Goal: Task Accomplishment & Management: Use online tool/utility

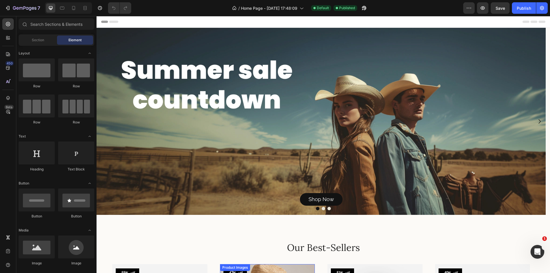
click at [301, 122] on div "Background Image" at bounding box center [321, 121] width 449 height 187
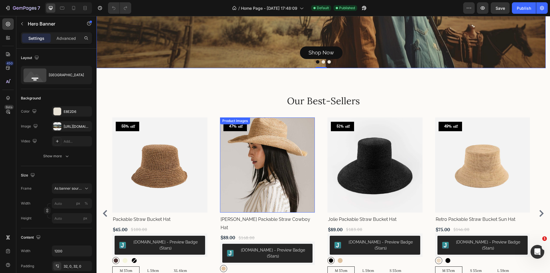
scroll to position [201, 0]
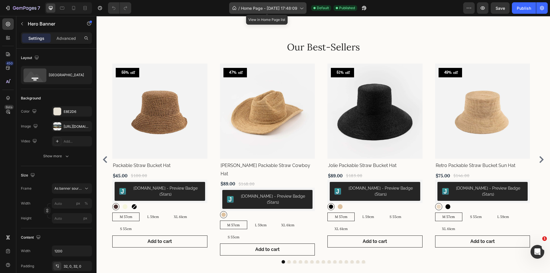
click at [258, 11] on span "Home Page - [DATE] 17:48:09" at bounding box center [269, 8] width 56 height 6
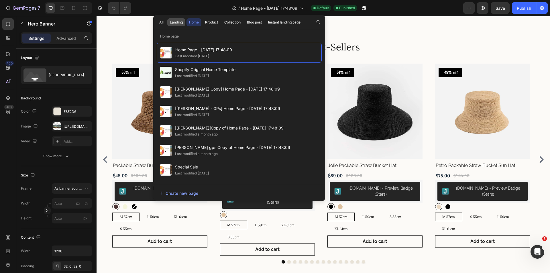
click at [176, 22] on div "Landing" at bounding box center [176, 22] width 13 height 5
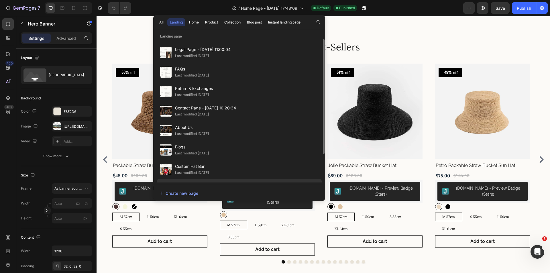
scroll to position [36, 0]
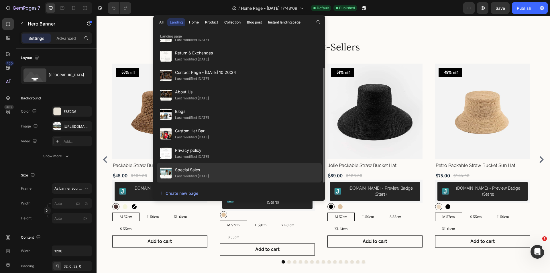
click at [197, 174] on div "Last modified 11 days ago" at bounding box center [192, 176] width 34 height 6
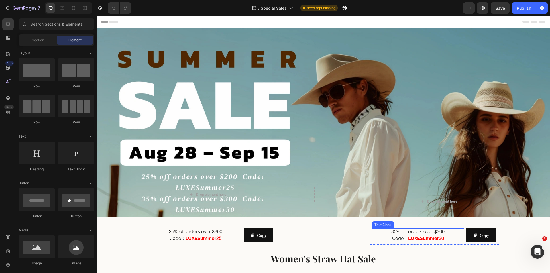
click at [427, 235] on strong "LUXESummer30" at bounding box center [426, 238] width 36 height 8
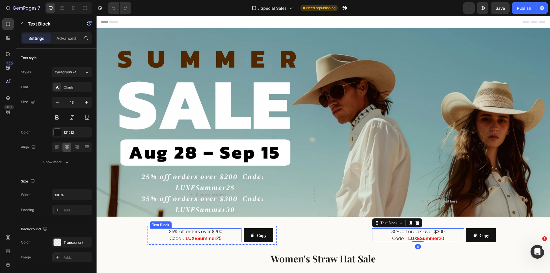
click at [203, 229] on span "25% off orders over $200" at bounding box center [195, 232] width 53 height 8
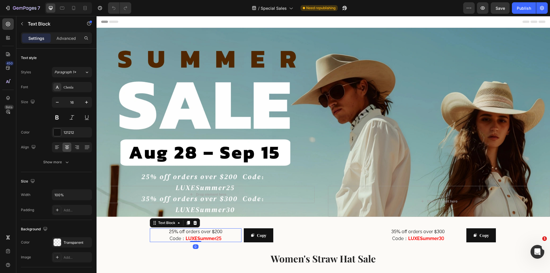
click at [222, 235] on p "Code： LUXESummer25" at bounding box center [196, 238] width 92 height 7
drag, startPoint x: 223, startPoint y: 235, endPoint x: 189, endPoint y: 236, distance: 34.4
click at [189, 236] on p "Code： LUXESummer25" at bounding box center [196, 238] width 92 height 7
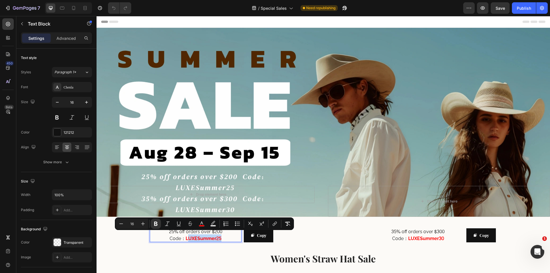
click at [216, 238] on strong "LUXESummer25" at bounding box center [204, 238] width 36 height 8
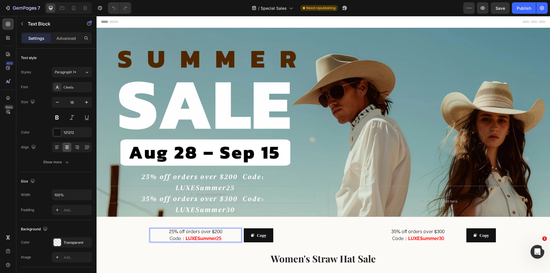
click at [221, 236] on strong "LUXESummer25" at bounding box center [204, 238] width 36 height 8
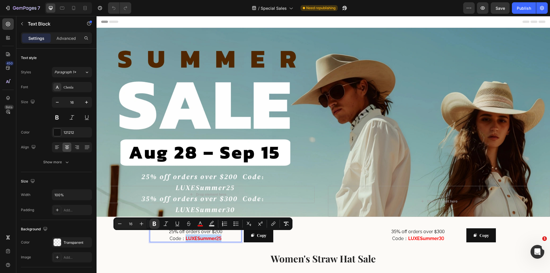
drag, startPoint x: 222, startPoint y: 236, endPoint x: 186, endPoint y: 236, distance: 35.8
click at [186, 236] on p "Code： LUXESummer25" at bounding box center [196, 238] width 92 height 7
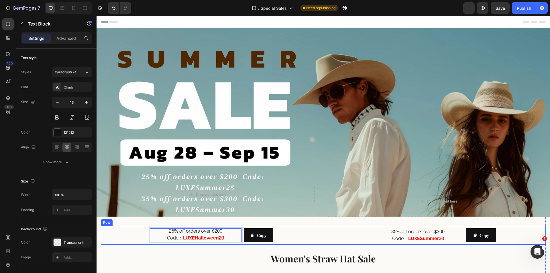
click at [297, 238] on div "25% off orders over $200 Code： LUXEHalloween20 Text Block 0 Copy Copy Coupon Co…" at bounding box center [212, 235] width 223 height 19
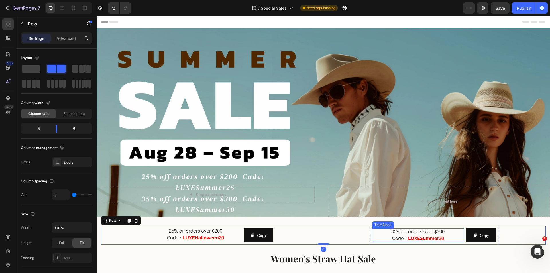
click at [435, 236] on strong "LUXESummer30" at bounding box center [426, 238] width 36 height 8
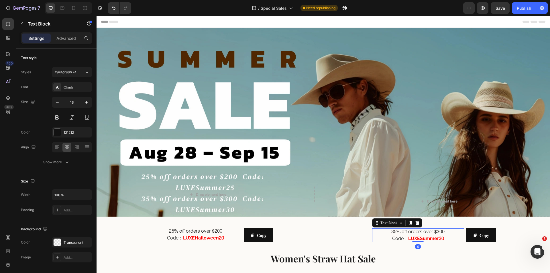
click at [434, 236] on strong "LUXESummer30" at bounding box center [426, 238] width 36 height 8
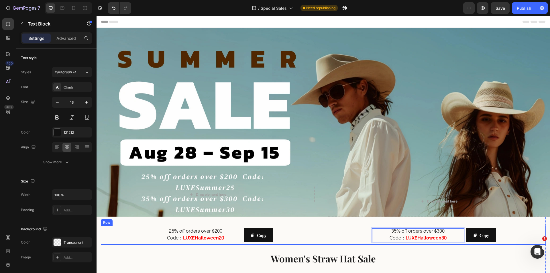
click at [338, 239] on div "35% off orders over $300 Code： LUXEHalloween30 Text Block 0 Copy Copy Coupon Co…" at bounding box center [435, 235] width 223 height 19
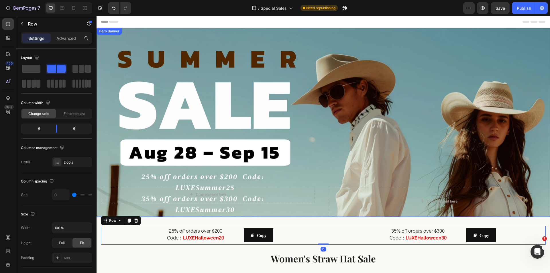
click at [319, 143] on div "Overlay" at bounding box center [324, 122] width 454 height 189
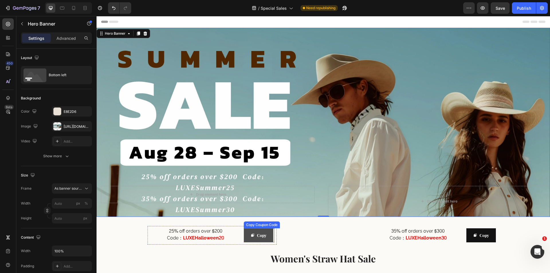
click at [255, 235] on div "Copy" at bounding box center [259, 235] width 16 height 7
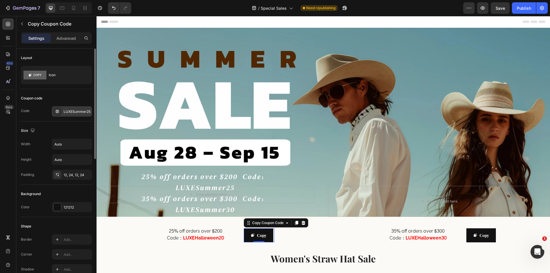
click at [69, 109] on div "LUXESummer25" at bounding box center [77, 111] width 27 height 5
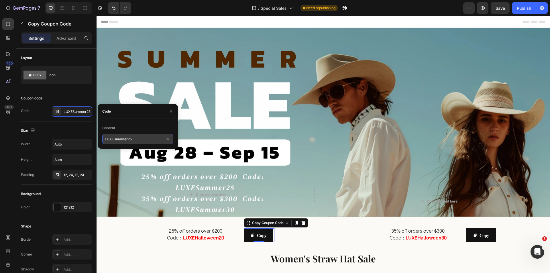
click at [139, 141] on input "LUXESummer25" at bounding box center [137, 139] width 71 height 10
click at [134, 141] on input "LUXESummer25" at bounding box center [137, 139] width 71 height 10
click at [135, 141] on input "LUXESummer25" at bounding box center [137, 139] width 71 height 10
paste input "Halloween20"
type input "LUXEHalloween20"
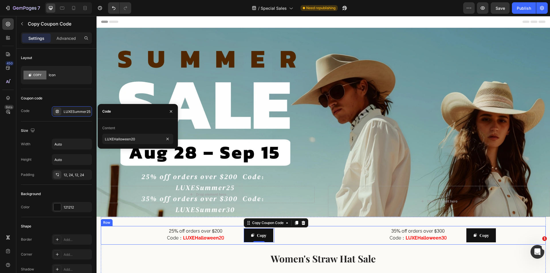
click at [141, 236] on div "25% off orders over $200 Code： LUXEHalloween20 Text Block Copy Copy Coupon Code…" at bounding box center [212, 235] width 223 height 19
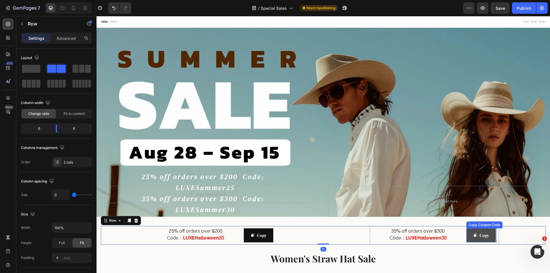
click at [473, 235] on icon "Copy" at bounding box center [475, 235] width 4 height 4
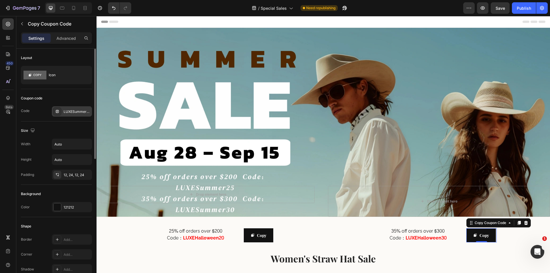
click at [88, 114] on div "LUXESummer30" at bounding box center [72, 111] width 40 height 10
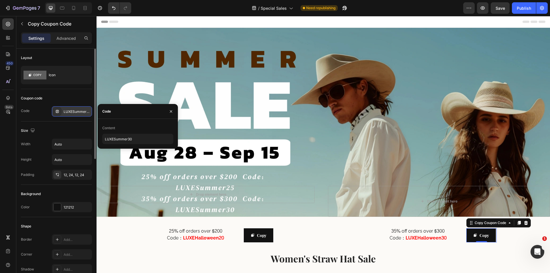
click at [88, 114] on div "LUXESummer30" at bounding box center [72, 111] width 40 height 10
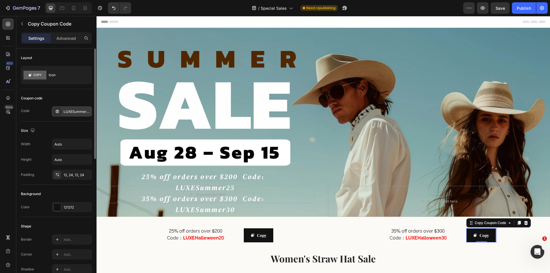
click at [88, 111] on div "LUXESummer30" at bounding box center [77, 111] width 27 height 5
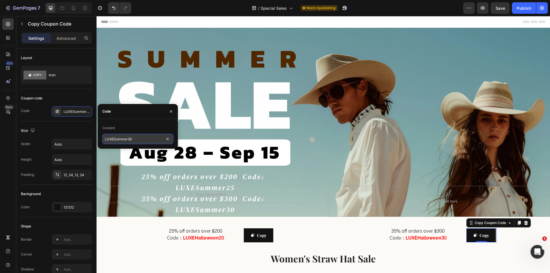
click at [136, 138] on input "LUXESummer30" at bounding box center [137, 139] width 71 height 10
paste input "Halloween2"
type input "LUXEHalloween30"
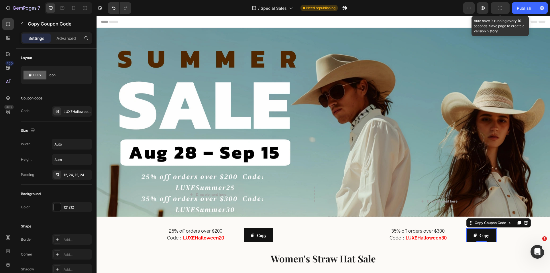
click at [500, 9] on icon "button" at bounding box center [500, 7] width 5 height 5
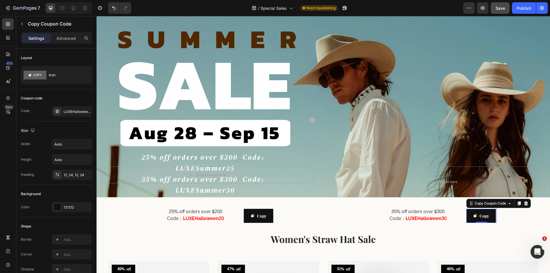
scroll to position [0, 0]
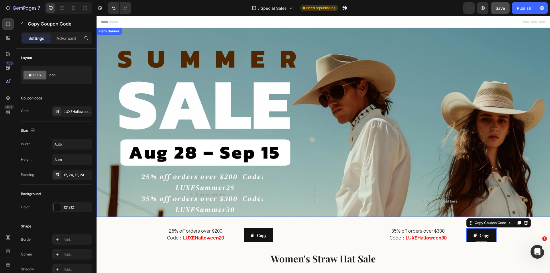
drag, startPoint x: 619, startPoint y: 24, endPoint x: 453, endPoint y: 104, distance: 184.7
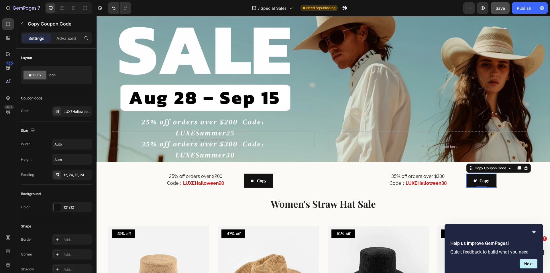
scroll to position [57, 0]
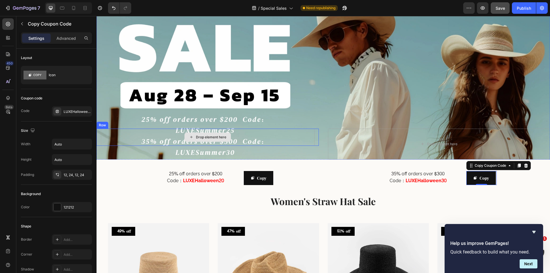
click at [246, 132] on div "Drop element here" at bounding box center [208, 137] width 214 height 17
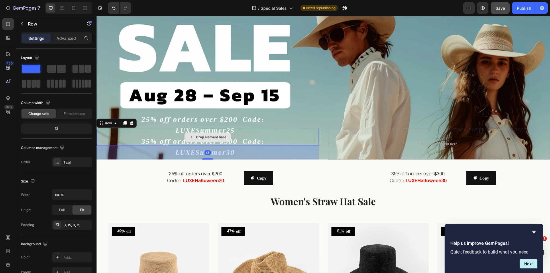
click at [246, 132] on div "Drop element here" at bounding box center [208, 137] width 214 height 17
click at [254, 40] on div "Overlay" at bounding box center [324, 64] width 454 height 189
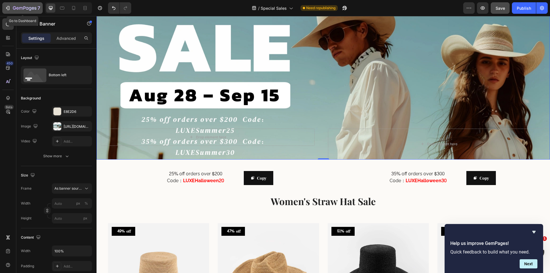
click at [34, 10] on icon "button" at bounding box center [24, 8] width 23 height 5
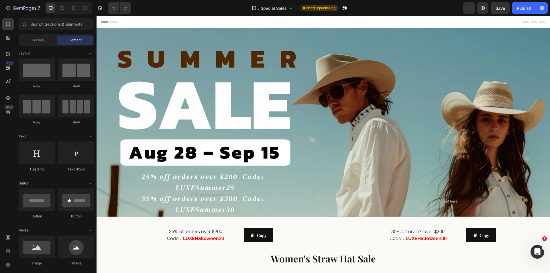
click at [415, 19] on div "Header" at bounding box center [323, 21] width 444 height 11
click at [265, 9] on span "Special Sales" at bounding box center [274, 8] width 26 height 6
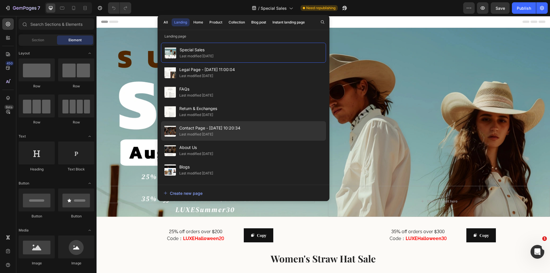
click at [214, 129] on span "Contact Page - [DATE] 10:20:34" at bounding box center [209, 128] width 61 height 7
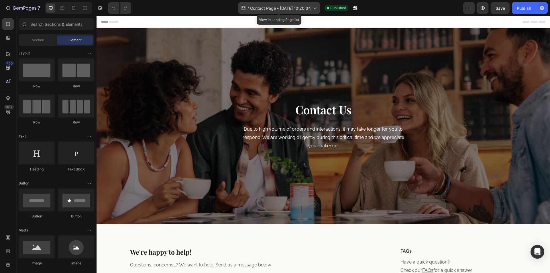
click at [304, 8] on span "Contact Page - [DATE] 10:20:34" at bounding box center [280, 8] width 61 height 6
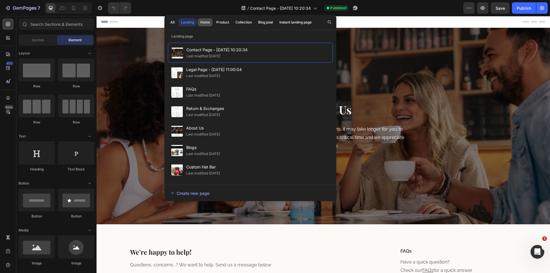
click at [209, 23] on div "Home" at bounding box center [205, 22] width 10 height 5
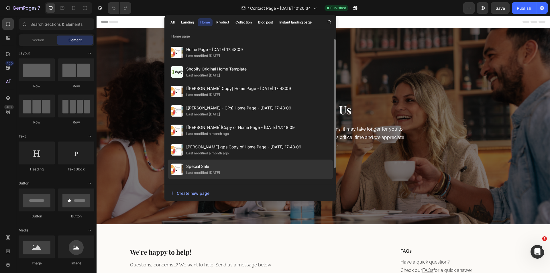
click at [220, 168] on span "Special Sale" at bounding box center [203, 166] width 34 height 7
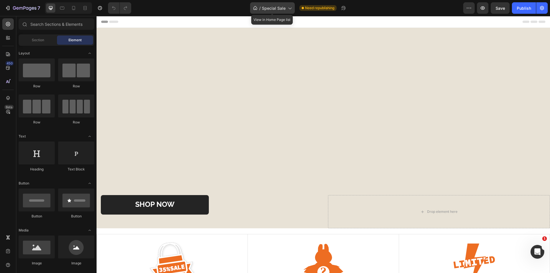
click at [279, 6] on span "Special Sale" at bounding box center [274, 8] width 24 height 6
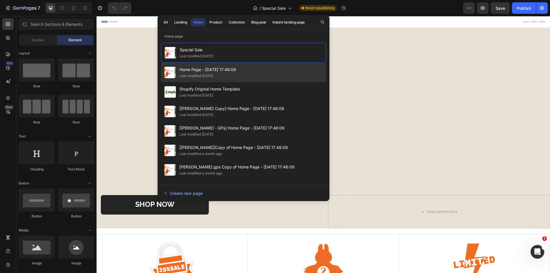
click at [238, 73] on div "Home Page - [DATE] 17:48:09 Last modified [DATE]" at bounding box center [243, 72] width 165 height 19
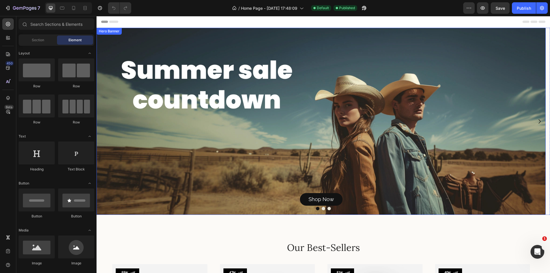
click at [240, 132] on div "Background Image" at bounding box center [321, 121] width 449 height 187
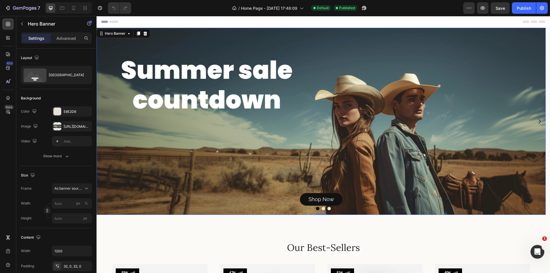
click at [218, 136] on div "Background Image" at bounding box center [321, 121] width 449 height 187
click at [335, 148] on div "Background Image" at bounding box center [321, 121] width 449 height 187
click at [58, 126] on div at bounding box center [57, 126] width 8 height 8
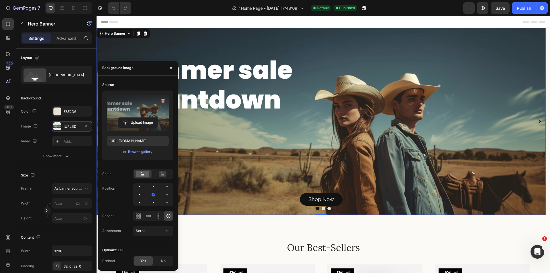
click at [129, 116] on label at bounding box center [138, 113] width 62 height 36
click at [129, 118] on input "file" at bounding box center [138, 123] width 40 height 10
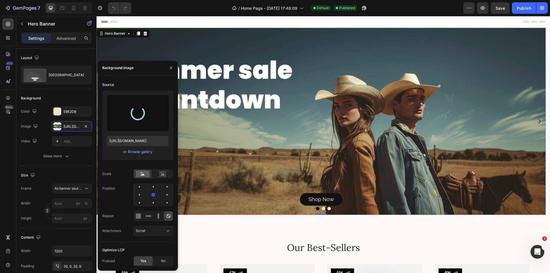
type input "[URL][DOMAIN_NAME]"
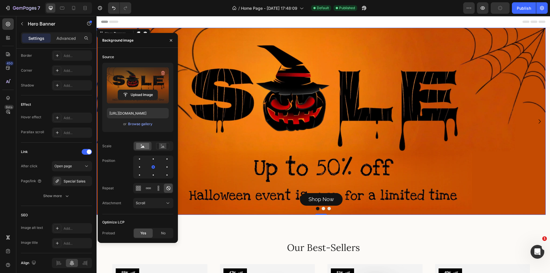
scroll to position [86, 0]
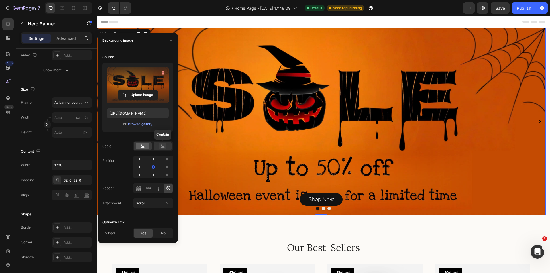
click at [164, 148] on rect at bounding box center [162, 146] width 7 height 6
click at [162, 144] on rect at bounding box center [162, 146] width 7 height 6
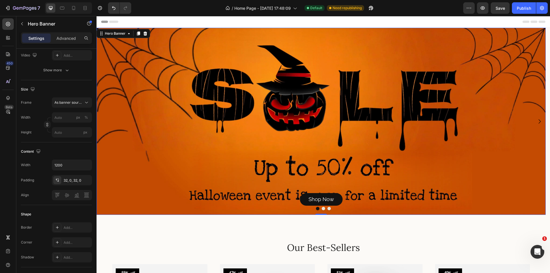
click at [242, 137] on div "Background Image" at bounding box center [321, 121] width 449 height 187
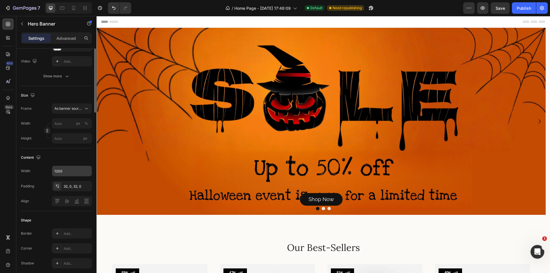
scroll to position [0, 0]
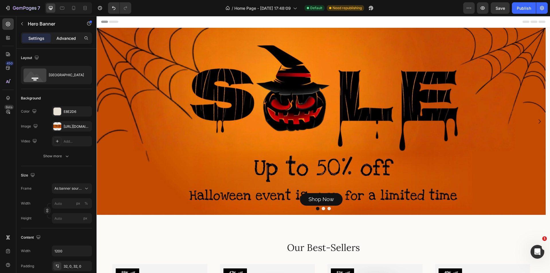
click at [67, 40] on p "Advanced" at bounding box center [65, 38] width 19 height 6
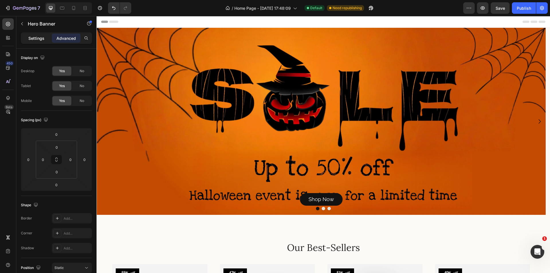
click at [30, 39] on p "Settings" at bounding box center [36, 38] width 16 height 6
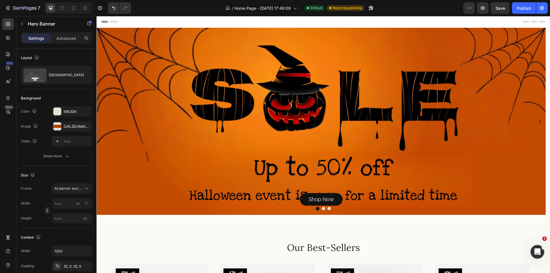
drag, startPoint x: 4, startPoint y: 160, endPoint x: 11, endPoint y: 156, distance: 7.7
click at [4, 160] on div "450 Beta" at bounding box center [7, 124] width 11 height 213
click at [64, 159] on icon "button" at bounding box center [67, 156] width 6 height 6
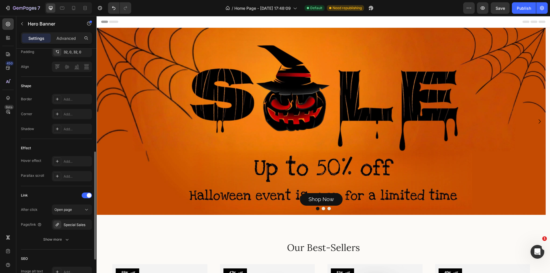
scroll to position [295, 0]
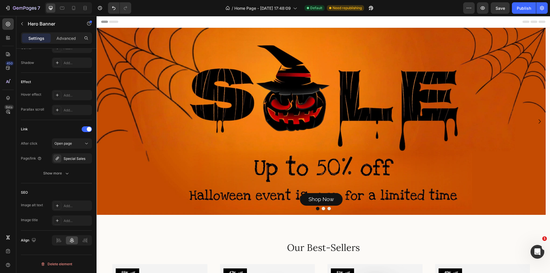
click at [322, 208] on button "Dot" at bounding box center [323, 208] width 3 height 3
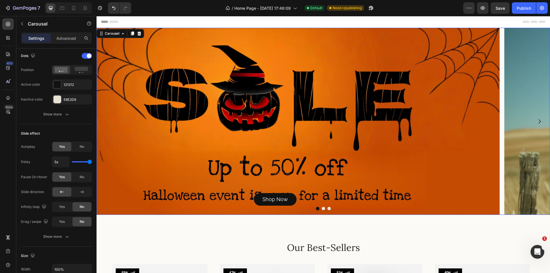
scroll to position [0, 0]
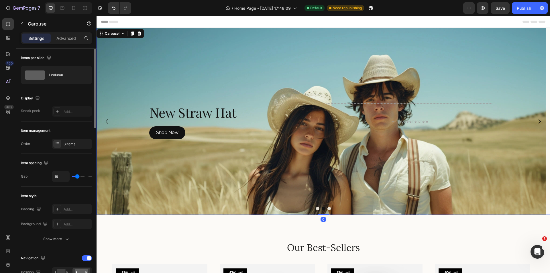
click at [328, 209] on button "Dot" at bounding box center [329, 208] width 3 height 3
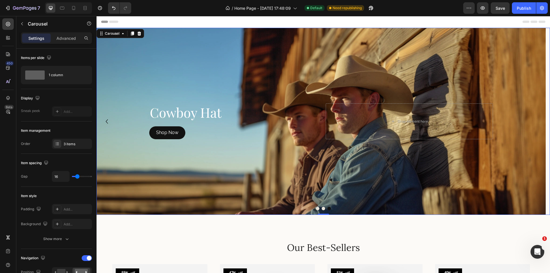
click at [64, 44] on div "Settings Advanced" at bounding box center [56, 40] width 80 height 16
click at [65, 41] on div "Advanced" at bounding box center [66, 38] width 29 height 9
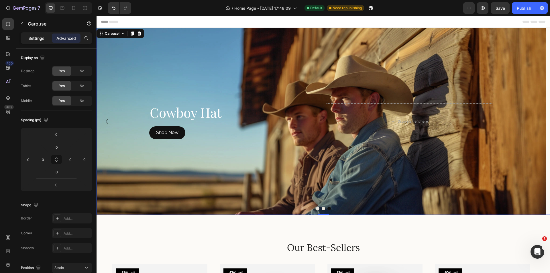
click at [40, 40] on p "Settings" at bounding box center [36, 38] width 16 height 6
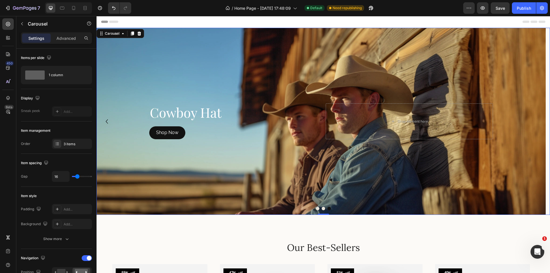
click at [316, 208] on button "Dot" at bounding box center [317, 208] width 3 height 3
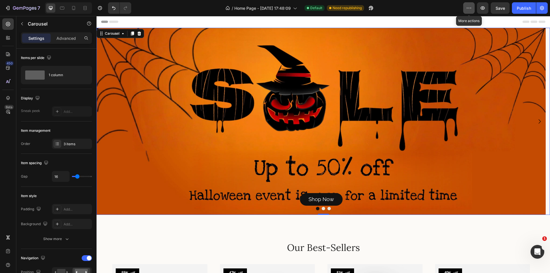
click at [471, 10] on icon "button" at bounding box center [469, 8] width 6 height 6
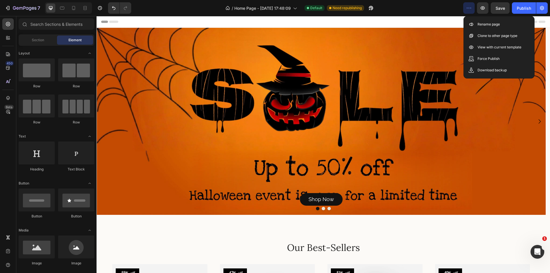
click at [451, 23] on div "Header" at bounding box center [323, 21] width 444 height 11
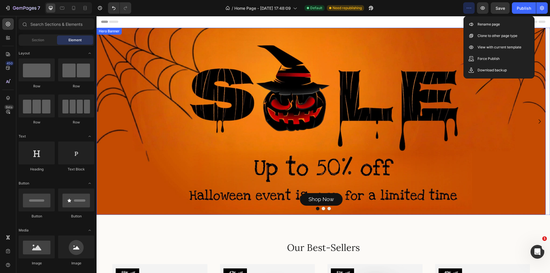
click at [231, 140] on div "Background Image" at bounding box center [321, 121] width 449 height 187
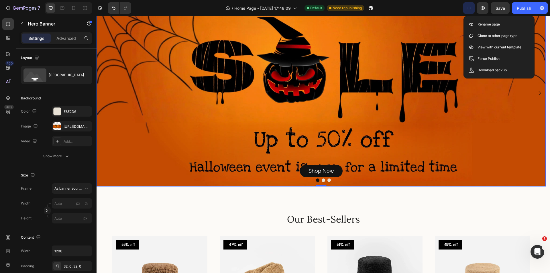
scroll to position [86, 0]
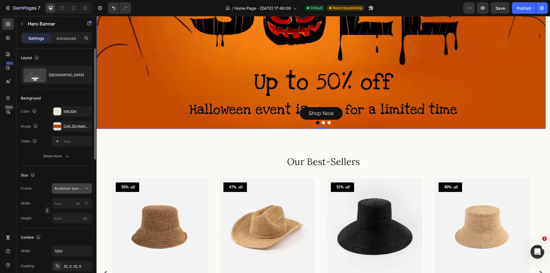
click at [64, 191] on button "As banner source" at bounding box center [72, 188] width 40 height 10
click at [66, 190] on span "As banner source" at bounding box center [68, 188] width 28 height 5
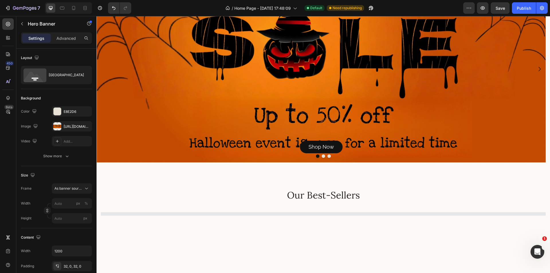
scroll to position [0, 0]
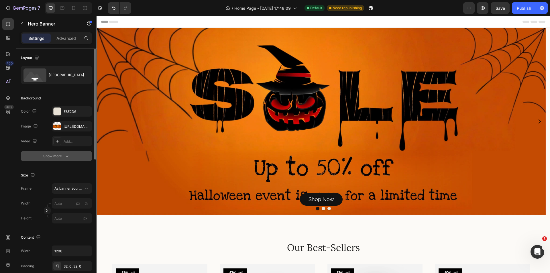
click at [64, 157] on icon "button" at bounding box center [67, 156] width 6 height 6
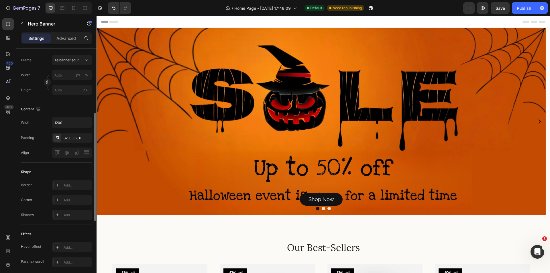
scroll to position [258, 0]
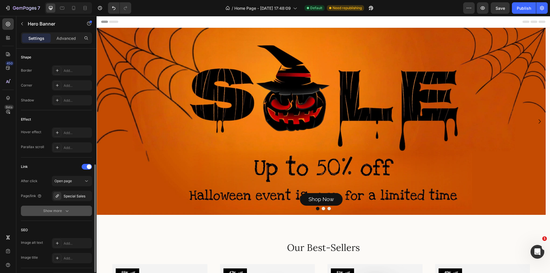
click at [70, 213] on button "Show more" at bounding box center [56, 211] width 71 height 10
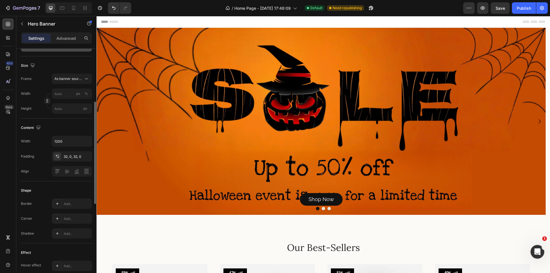
scroll to position [0, 0]
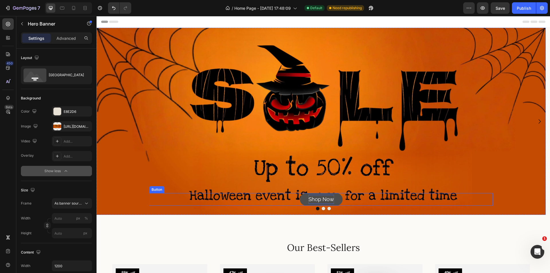
click at [316, 198] on p "Shop Now" at bounding box center [322, 199] width 26 height 9
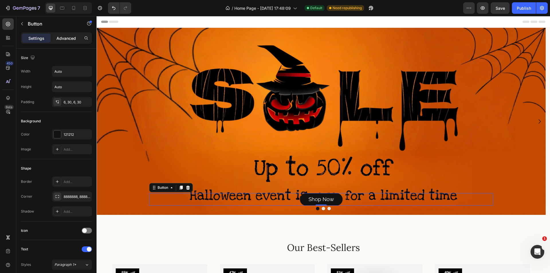
click at [66, 42] on div "Advanced" at bounding box center [66, 38] width 29 height 9
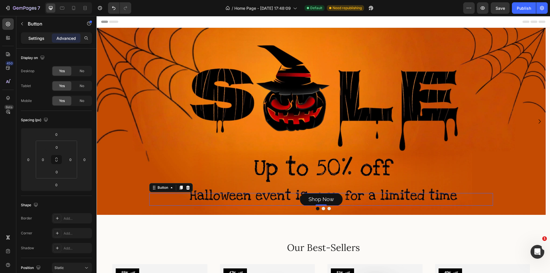
click at [40, 39] on p "Settings" at bounding box center [36, 38] width 16 height 6
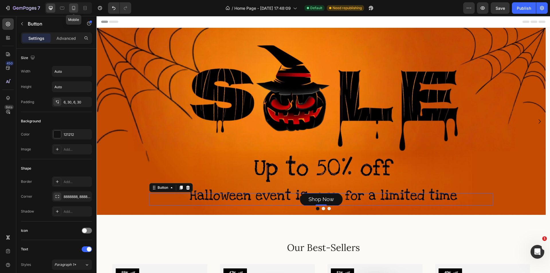
click at [71, 10] on icon at bounding box center [74, 8] width 6 height 6
type input "16"
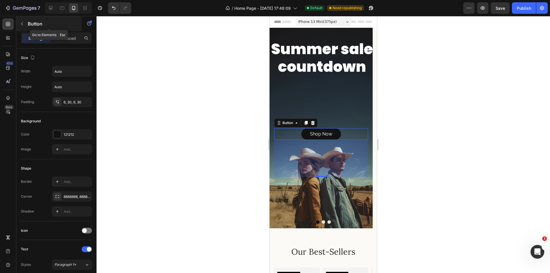
scroll to position [92, 0]
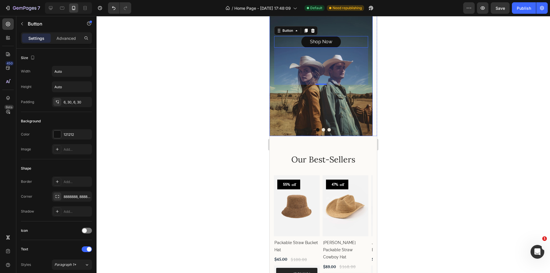
click at [318, 106] on div "Background Image" at bounding box center [321, 36] width 103 height 201
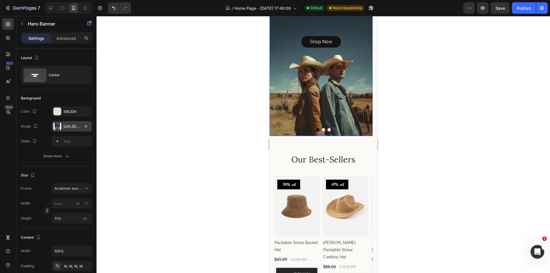
click at [58, 126] on div at bounding box center [57, 126] width 8 height 8
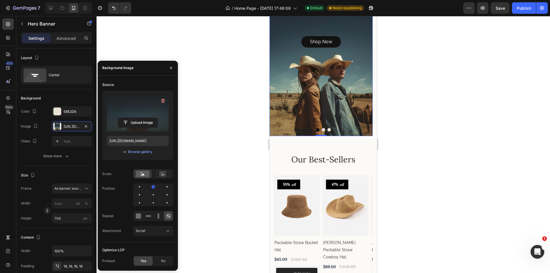
click at [135, 109] on label at bounding box center [138, 113] width 62 height 36
click at [135, 118] on input "file" at bounding box center [138, 123] width 40 height 10
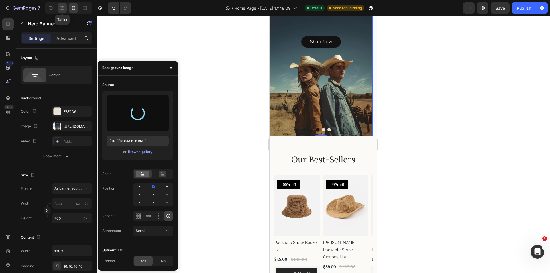
click at [60, 7] on icon at bounding box center [62, 8] width 6 height 6
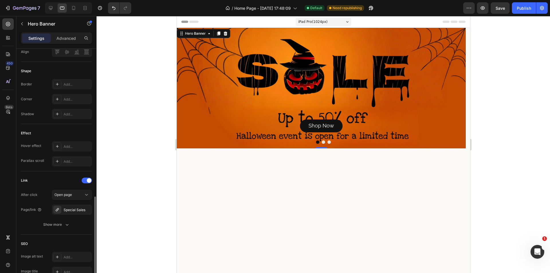
scroll to position [281, 0]
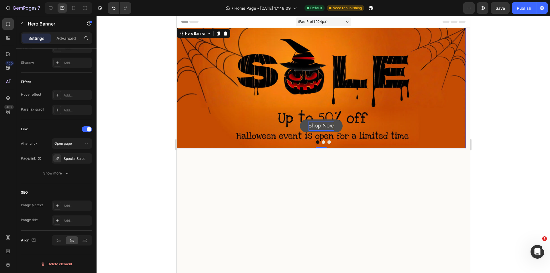
click at [321, 124] on p "Shop Now" at bounding box center [321, 125] width 26 height 9
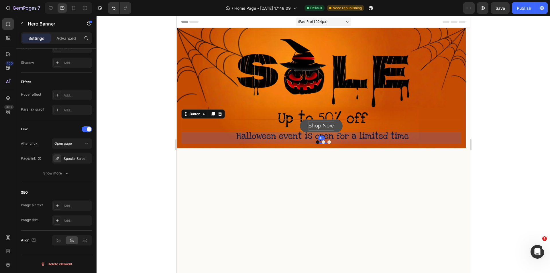
scroll to position [0, 0]
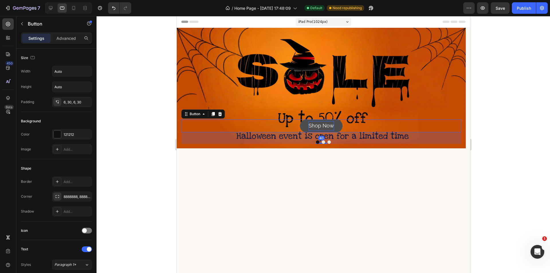
click at [313, 128] on p "Shop Now" at bounding box center [321, 125] width 26 height 9
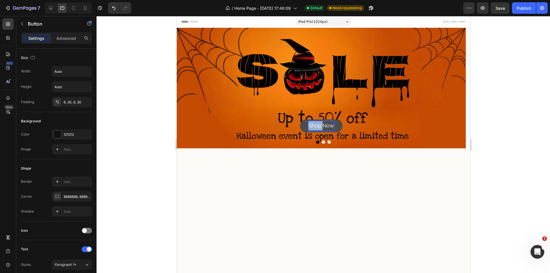
click at [313, 128] on p "Shop Now" at bounding box center [321, 125] width 26 height 9
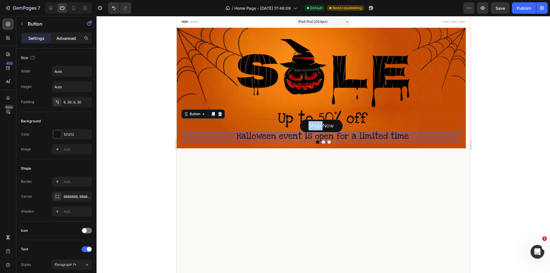
click at [72, 37] on p "Advanced" at bounding box center [65, 38] width 19 height 6
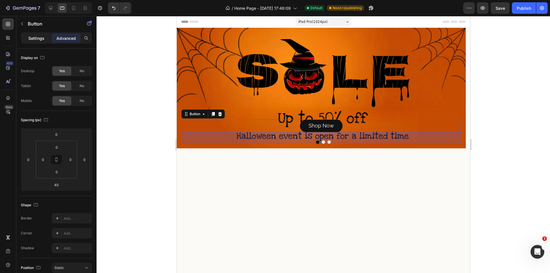
click at [42, 39] on p "Settings" at bounding box center [36, 38] width 16 height 6
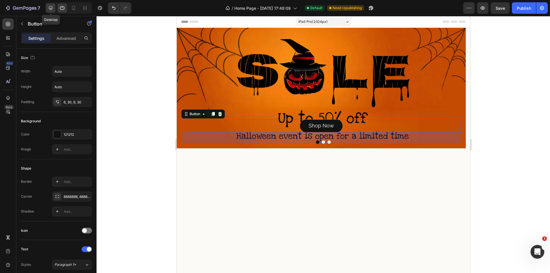
click at [51, 11] on icon at bounding box center [51, 8] width 6 height 6
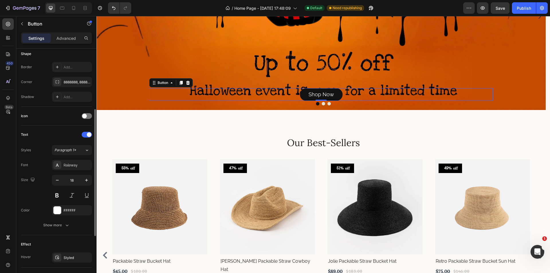
scroll to position [57, 0]
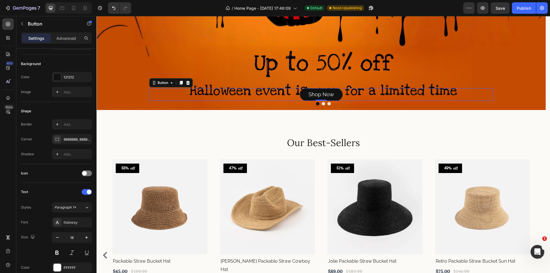
click at [233, 52] on div "Background Image" at bounding box center [321, 16] width 449 height 187
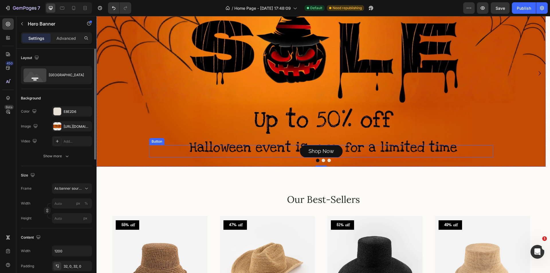
scroll to position [48, 0]
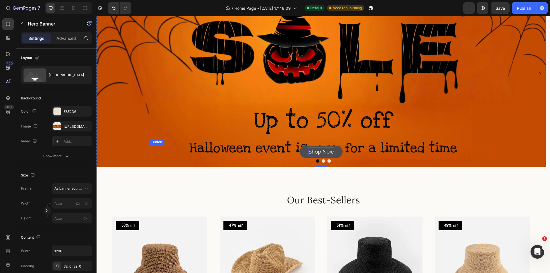
click at [329, 153] on p "Shop Now" at bounding box center [322, 151] width 26 height 9
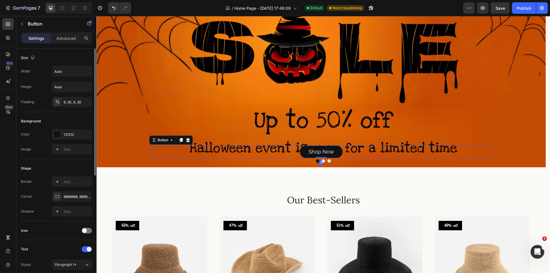
click at [56, 58] on div "Size" at bounding box center [56, 57] width 71 height 9
click at [167, 149] on div "Shop Now Button 0" at bounding box center [321, 152] width 344 height 13
click at [164, 141] on div "Button" at bounding box center [162, 140] width 13 height 5
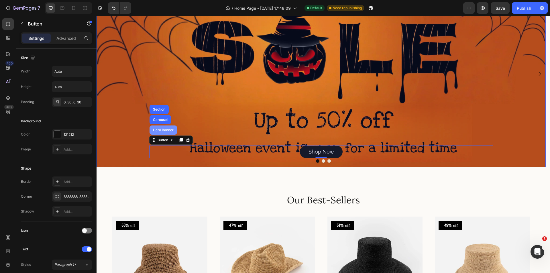
click at [162, 133] on div "Hero Banner" at bounding box center [164, 130] width 28 height 9
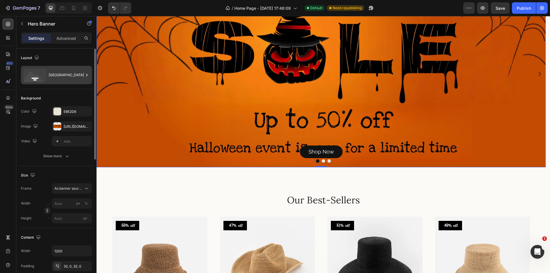
click at [63, 74] on div "[GEOGRAPHIC_DATA]" at bounding box center [66, 74] width 35 height 13
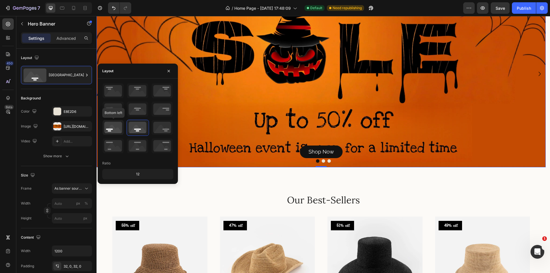
click at [112, 130] on icon at bounding box center [113, 127] width 21 height 15
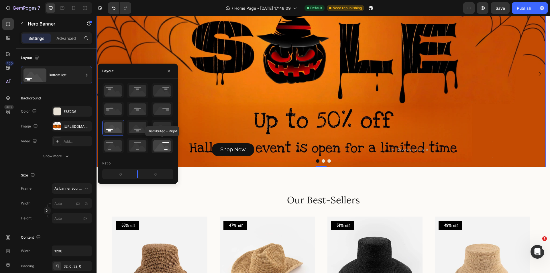
click at [161, 145] on icon at bounding box center [162, 145] width 21 height 15
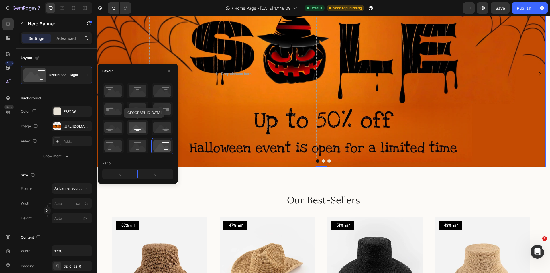
click at [135, 125] on icon at bounding box center [137, 127] width 21 height 15
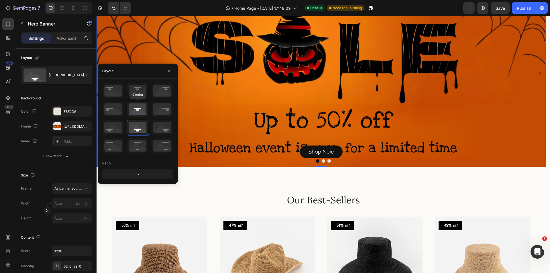
click at [138, 108] on icon at bounding box center [137, 109] width 21 height 15
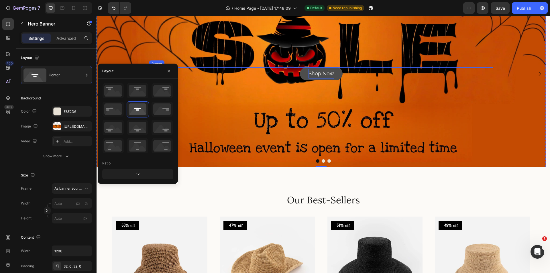
click at [327, 70] on p "Shop Now" at bounding box center [322, 73] width 26 height 9
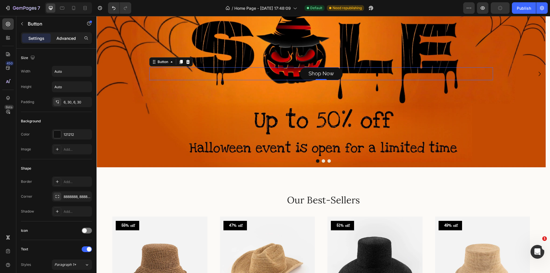
click at [63, 37] on p "Advanced" at bounding box center [65, 38] width 19 height 6
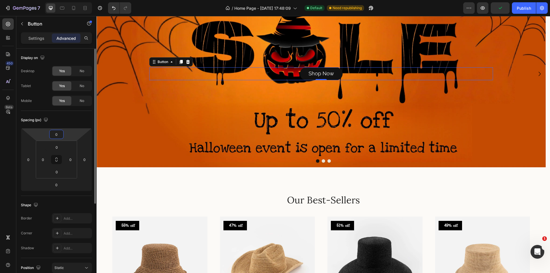
click at [59, 135] on input "0" at bounding box center [56, 134] width 11 height 9
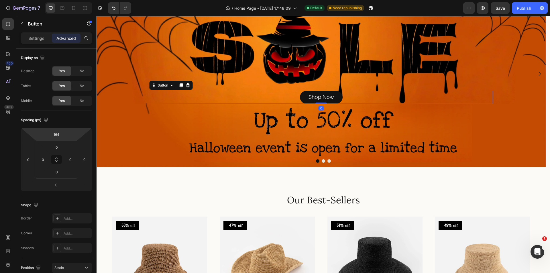
type input "162"
drag, startPoint x: 70, startPoint y: 137, endPoint x: 72, endPoint y: 114, distance: 23.3
click at [72, 0] on html "7 Version history / Home Page - [DATE] 17:48:09 Default Need republishing Previ…" at bounding box center [275, 0] width 550 height 0
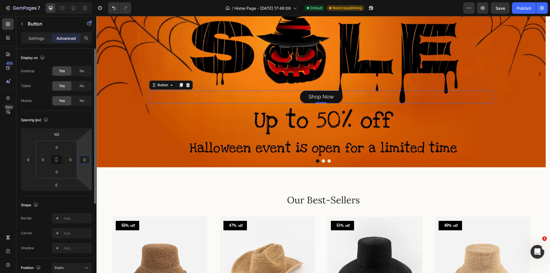
drag, startPoint x: 83, startPoint y: 145, endPoint x: 92, endPoint y: 145, distance: 8.6
click at [94, 0] on html "7 Version history / Home Page - [DATE] 17:48:09 Default Need republishing Previ…" at bounding box center [275, 0] width 550 height 0
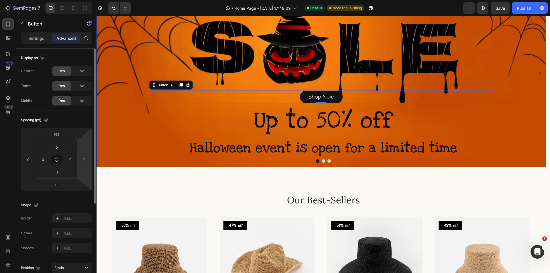
drag, startPoint x: 85, startPoint y: 147, endPoint x: 81, endPoint y: 148, distance: 4.2
click at [88, 0] on html "7 Version history / Home Page - [DATE] 17:48:09 Default Need republishing Previ…" at bounding box center [275, 0] width 550 height 0
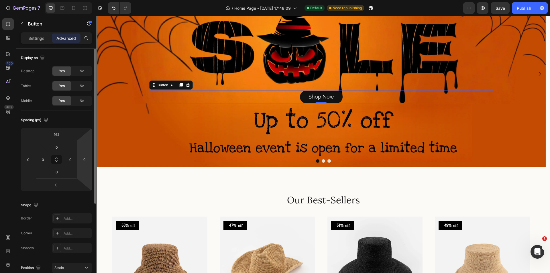
click at [81, 0] on html "7 Version history / Home Page - [DATE] 17:48:09 Default Need republishing Previ…" at bounding box center [275, 0] width 550 height 0
click at [83, 0] on html "7 Version history / Home Page - [DATE] 17:48:09 Default Need republishing Previ…" at bounding box center [275, 0] width 550 height 0
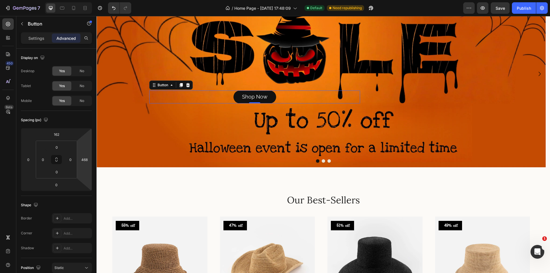
type input "470"
drag, startPoint x: 83, startPoint y: 151, endPoint x: 81, endPoint y: 84, distance: 67.4
click at [81, 0] on html "7 Version history / Home Page - [DATE] 17:48:09 Default Need republishing Previ…" at bounding box center [275, 0] width 550 height 0
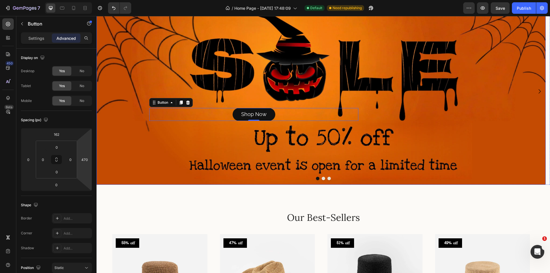
scroll to position [0, 0]
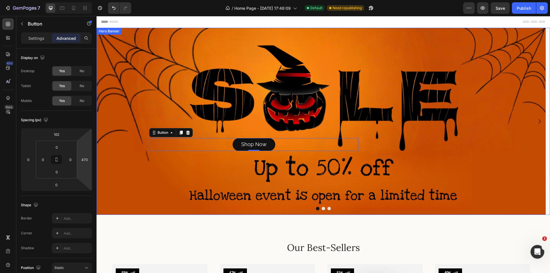
click at [232, 174] on div "Background Image" at bounding box center [321, 121] width 449 height 187
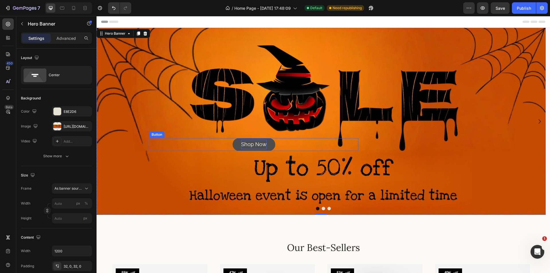
click at [253, 144] on p "Shop Now" at bounding box center [254, 144] width 26 height 9
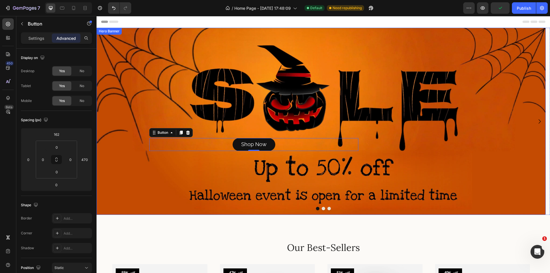
click at [247, 95] on div "Shop Now Button 0" at bounding box center [321, 121] width 344 height 59
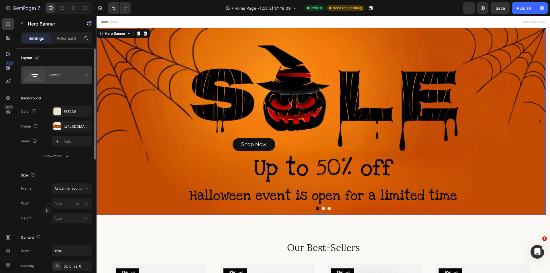
click at [50, 80] on div "Center" at bounding box center [66, 74] width 35 height 13
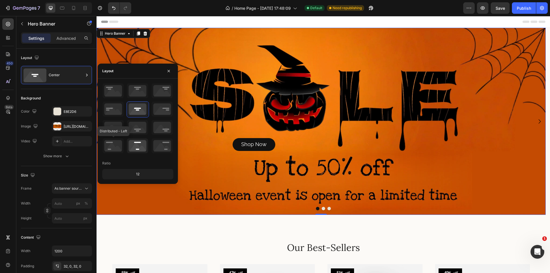
drag, startPoint x: 108, startPoint y: 149, endPoint x: 146, endPoint y: 145, distance: 37.4
click at [108, 148] on icon at bounding box center [113, 145] width 21 height 15
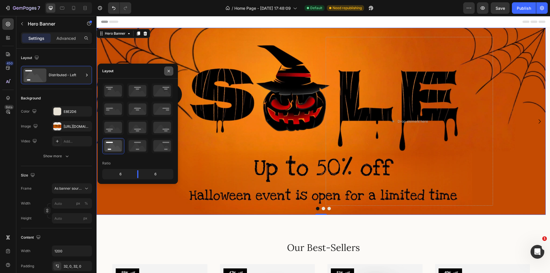
click at [169, 73] on icon "button" at bounding box center [169, 71] width 5 height 5
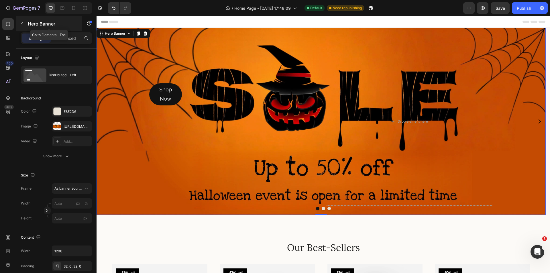
click at [25, 25] on button "button" at bounding box center [21, 23] width 9 height 9
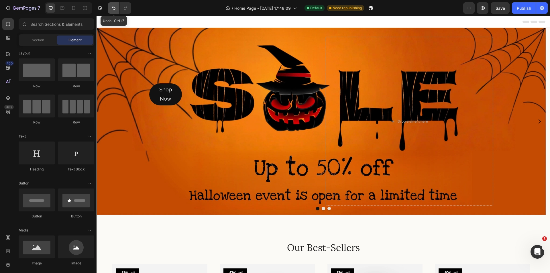
click at [110, 8] on button "Undo/Redo" at bounding box center [113, 7] width 11 height 11
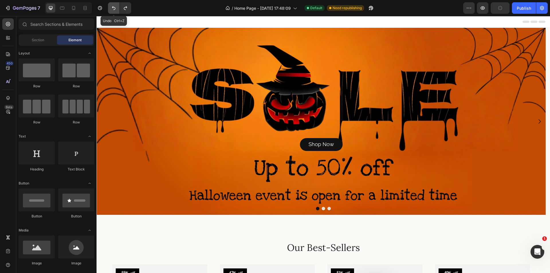
click at [110, 8] on button "Undo/Redo" at bounding box center [113, 7] width 11 height 11
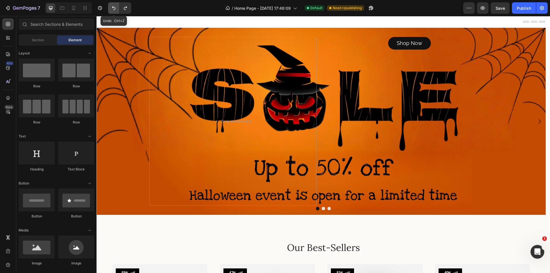
click at [116, 8] on icon "Undo/Redo" at bounding box center [114, 8] width 6 height 6
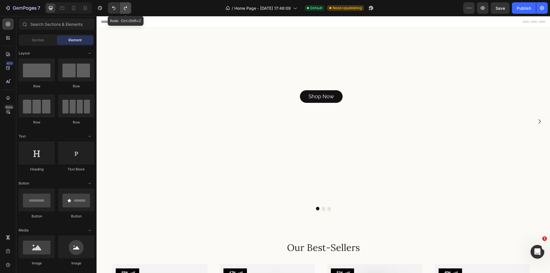
click at [125, 10] on icon "Undo/Redo" at bounding box center [126, 8] width 6 height 6
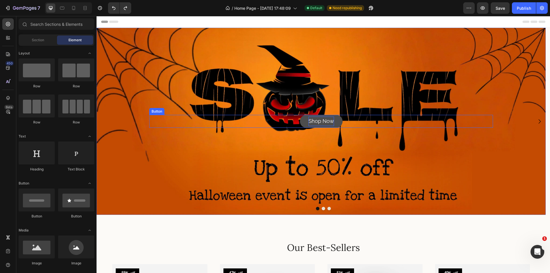
click at [327, 117] on p "Shop Now" at bounding box center [322, 121] width 26 height 9
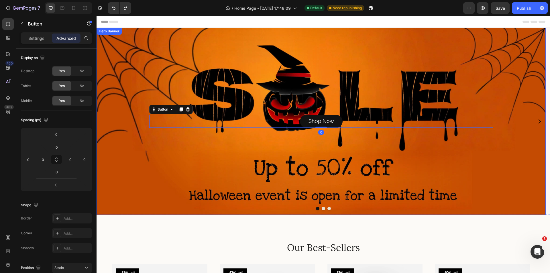
click at [294, 88] on div "Background Image" at bounding box center [321, 121] width 449 height 187
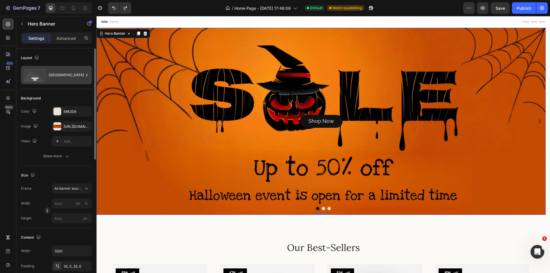
click at [62, 70] on div "[GEOGRAPHIC_DATA]" at bounding box center [66, 74] width 35 height 13
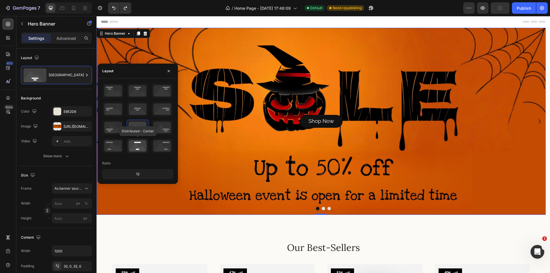
click at [136, 144] on icon at bounding box center [137, 145] width 21 height 15
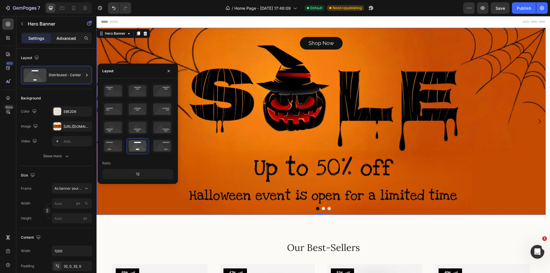
click at [68, 39] on p "Advanced" at bounding box center [65, 38] width 19 height 6
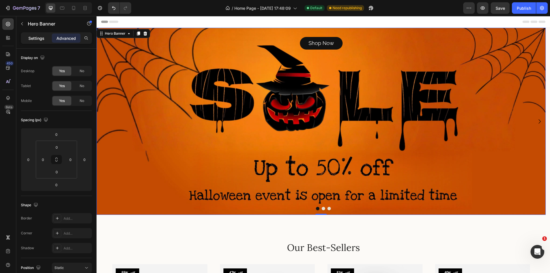
click at [34, 39] on p "Settings" at bounding box center [36, 38] width 16 height 6
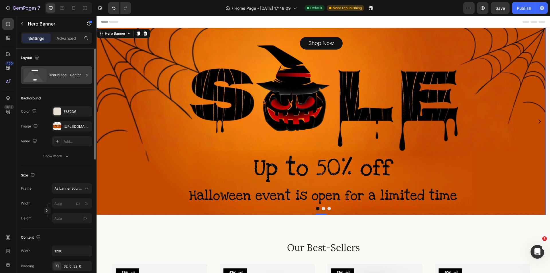
click at [62, 75] on div "Distributed - Center" at bounding box center [66, 74] width 35 height 13
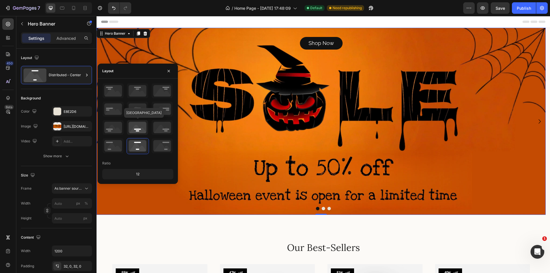
click at [133, 128] on icon at bounding box center [137, 127] width 21 height 15
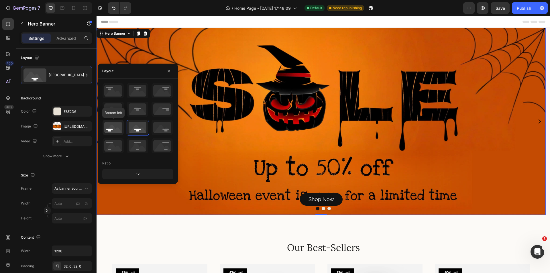
click at [109, 130] on icon at bounding box center [113, 127] width 21 height 15
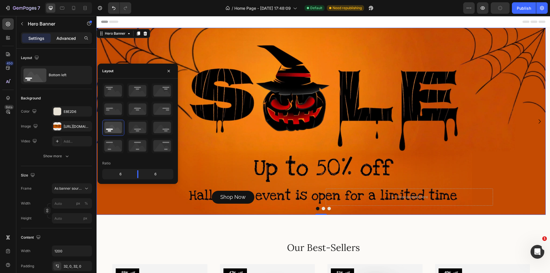
click at [59, 42] on div "Advanced" at bounding box center [66, 38] width 29 height 9
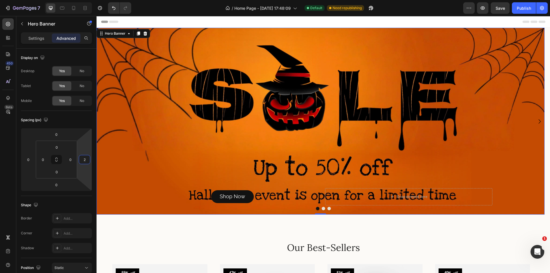
type input "0"
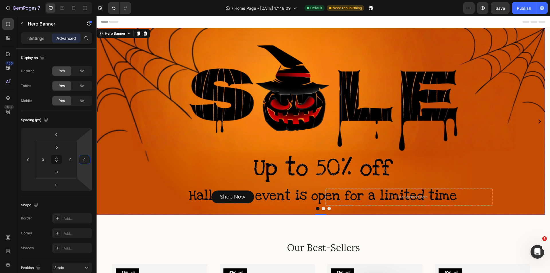
drag, startPoint x: 85, startPoint y: 152, endPoint x: 86, endPoint y: 133, distance: 18.7
click at [86, 0] on html "7 Version history / Home Page - [DATE] 17:48:09 Default Need republishing Previ…" at bounding box center [275, 0] width 550 height 0
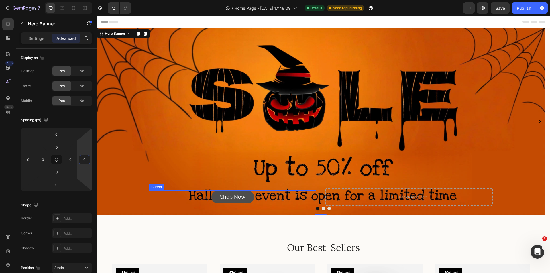
click at [253, 199] on link "Shop Now" at bounding box center [232, 197] width 43 height 13
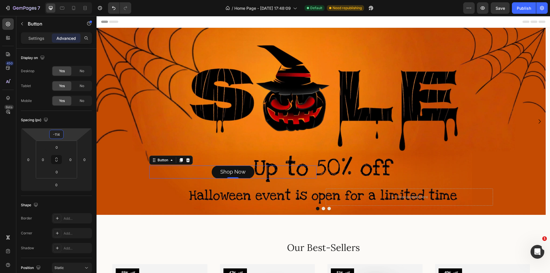
type input "-116"
drag, startPoint x: 68, startPoint y: 137, endPoint x: 67, endPoint y: 154, distance: 16.7
click at [67, 0] on html "7 Version history / Home Page - [DATE] 17:48:09 Default Need republishing Previ…" at bounding box center [275, 0] width 550 height 0
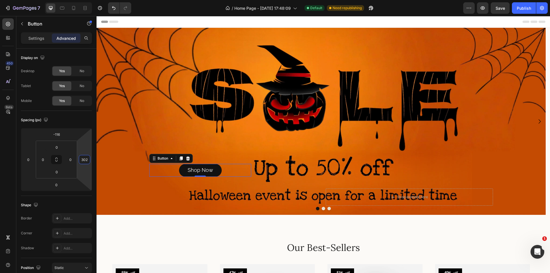
type input "306"
drag, startPoint x: 85, startPoint y: 153, endPoint x: 82, endPoint y: 109, distance: 43.9
click at [82, 0] on html "7 Version history / Home Page - [DATE] 17:48:09 Default Need republishing Previ…" at bounding box center [275, 0] width 550 height 0
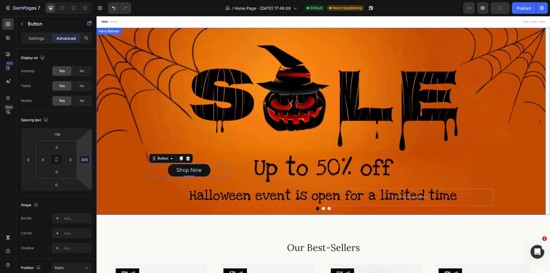
click at [249, 158] on div "Background Image" at bounding box center [321, 121] width 449 height 187
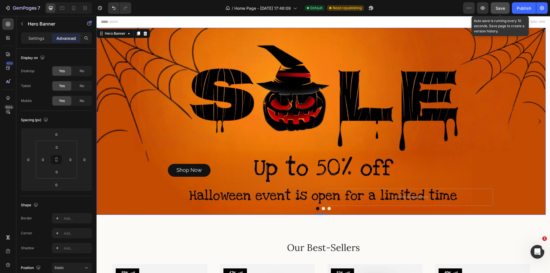
click at [497, 4] on button "Save" at bounding box center [500, 7] width 19 height 11
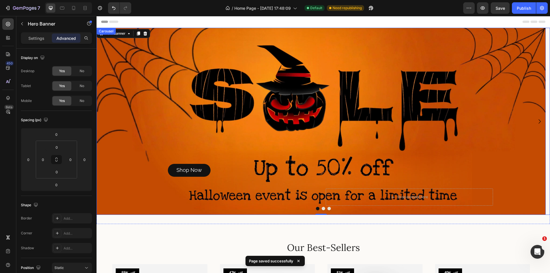
click at [322, 208] on button "Dot" at bounding box center [323, 208] width 3 height 3
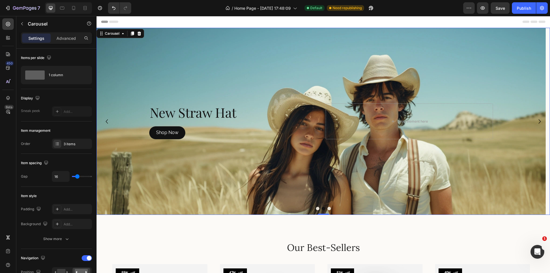
click at [328, 208] on button "Dot" at bounding box center [329, 208] width 3 height 3
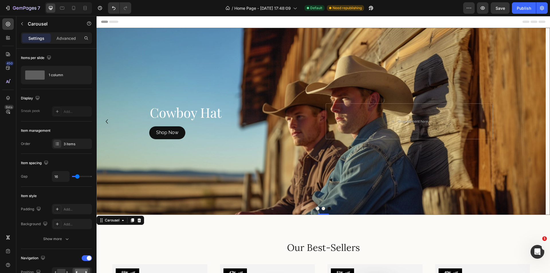
click at [316, 208] on button "Dot" at bounding box center [317, 208] width 3 height 3
